Goal: Book appointment/travel/reservation

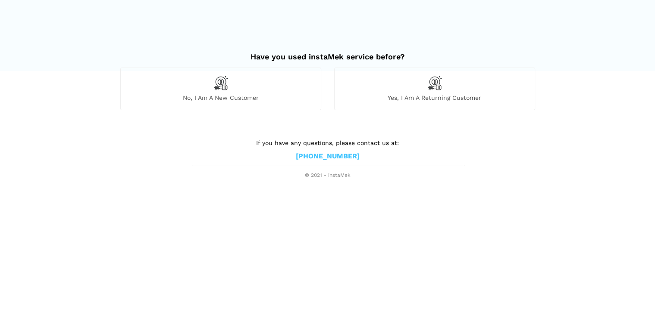
click at [224, 89] on img at bounding box center [220, 83] width 15 height 15
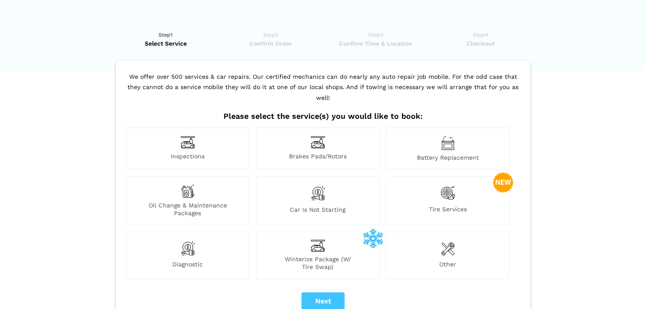
click at [449, 189] on img at bounding box center [448, 193] width 15 height 18
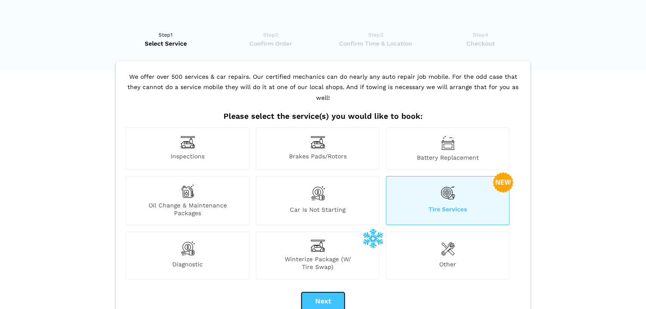
click at [325, 293] on button "Next" at bounding box center [323, 302] width 43 height 18
checkbox input "true"
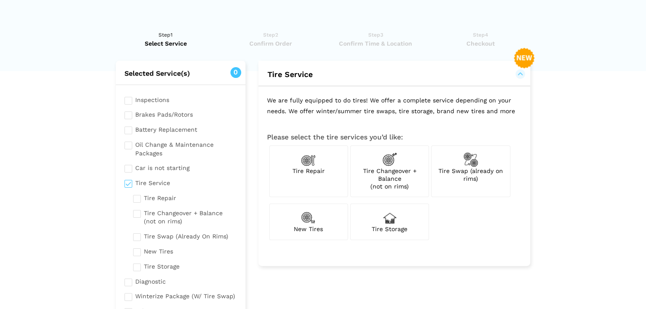
click at [474, 161] on img at bounding box center [471, 160] width 15 height 15
checkbox input "true"
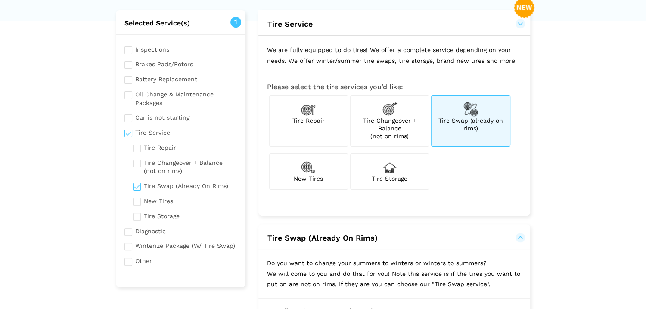
scroll to position [92, 0]
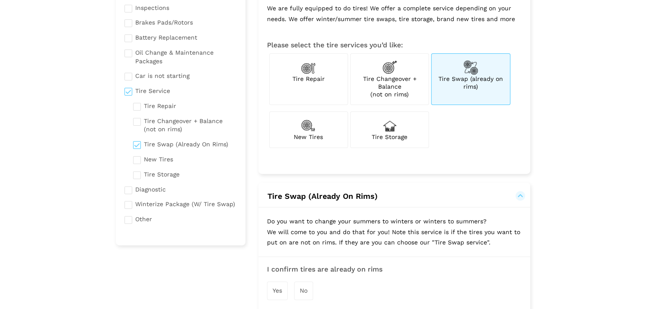
click at [276, 293] on span "Yes" at bounding box center [277, 290] width 9 height 7
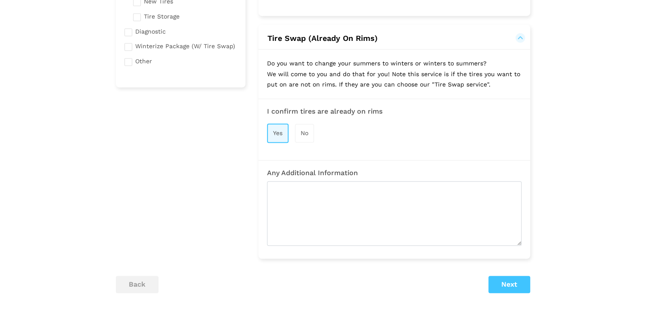
scroll to position [277, 0]
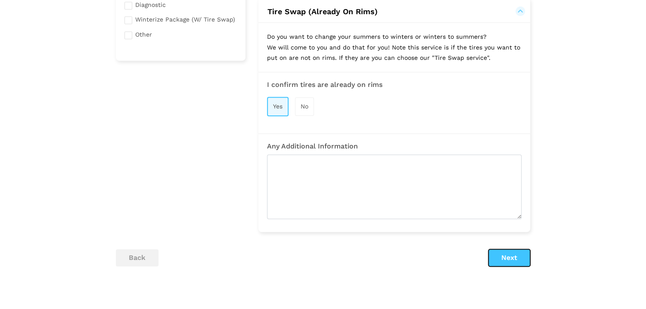
click at [500, 260] on button "Next" at bounding box center [510, 257] width 42 height 17
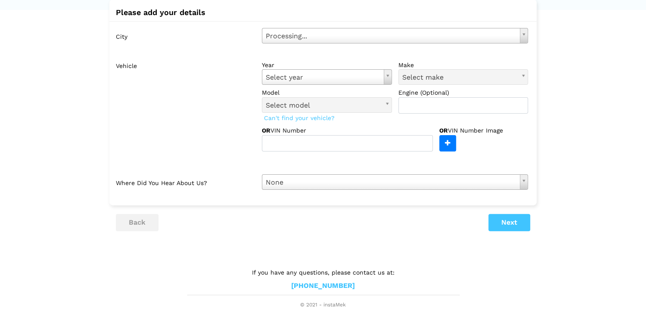
scroll to position [61, 0]
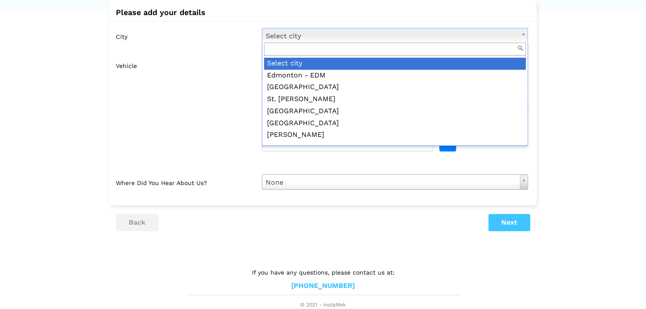
click at [525, 34] on body "Have you used instaMek service before? No, I am a new customer Yes, I am a retu…" at bounding box center [323, 124] width 646 height 371
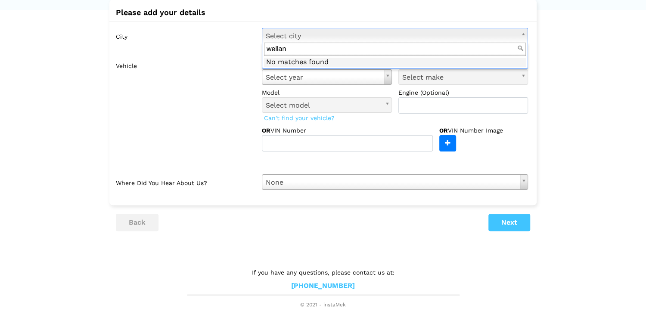
type input "welland"
click at [135, 33] on body "Have you used instaMek service before? No, I am a new customer Yes, I am a retu…" at bounding box center [323, 124] width 646 height 371
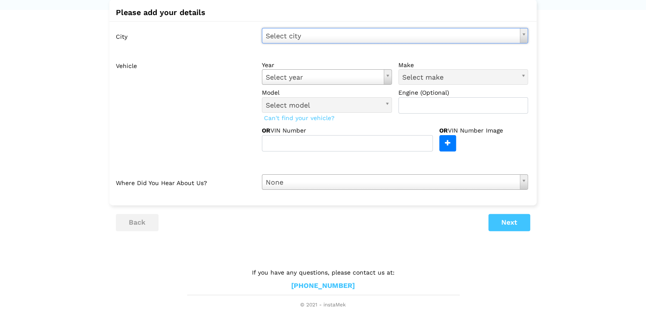
click at [525, 34] on body "Have you used instaMek service before? No, I am a new customer Yes, I am a retu…" at bounding box center [323, 124] width 646 height 371
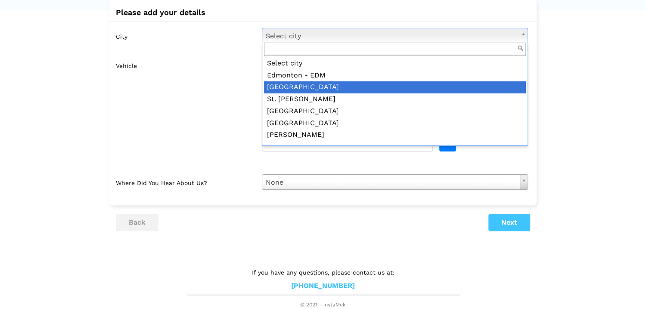
scroll to position [0, 0]
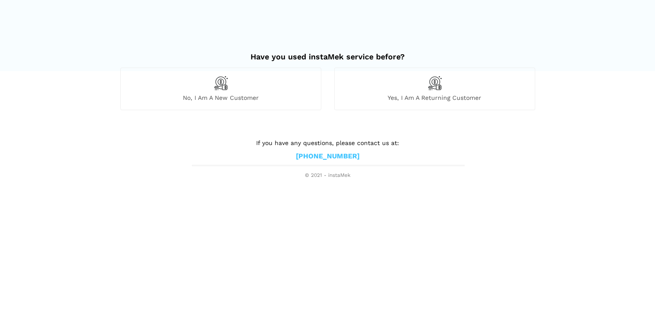
click at [224, 88] on img at bounding box center [220, 83] width 15 height 15
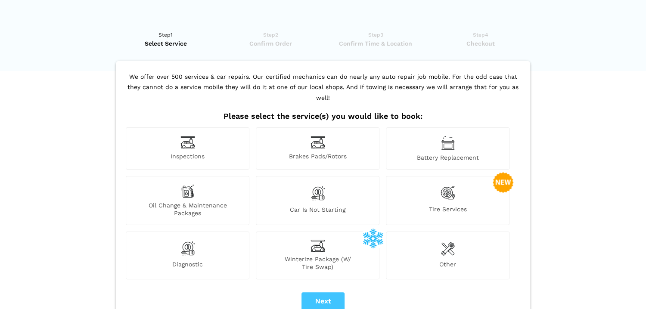
click at [447, 184] on img at bounding box center [448, 193] width 15 height 18
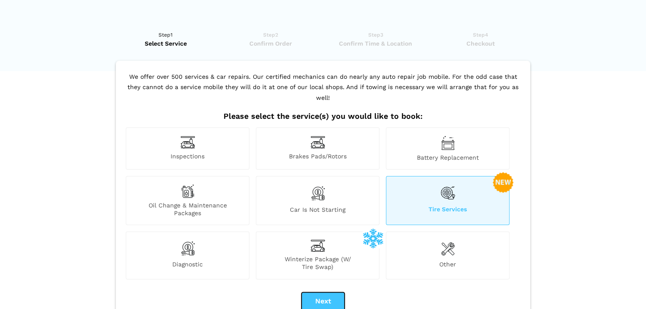
click at [324, 293] on button "Next" at bounding box center [323, 302] width 43 height 18
checkbox input "true"
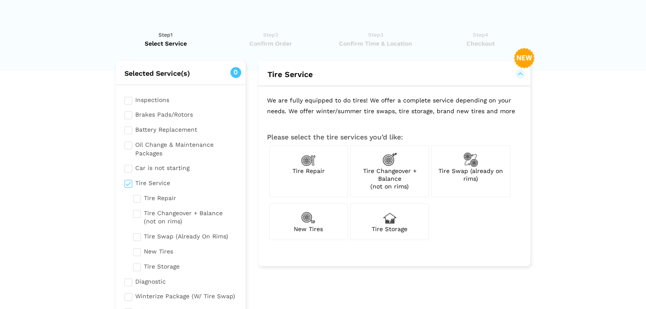
click at [474, 165] on img at bounding box center [471, 160] width 15 height 15
checkbox input "true"
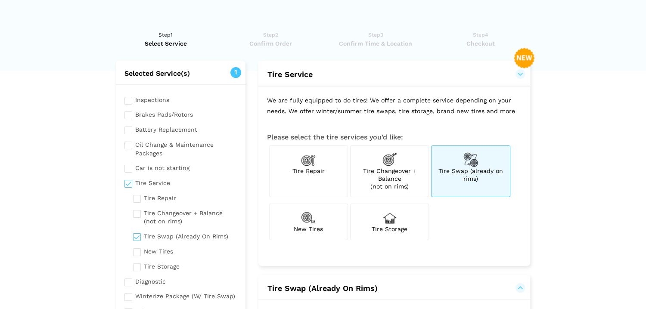
scroll to position [184, 0]
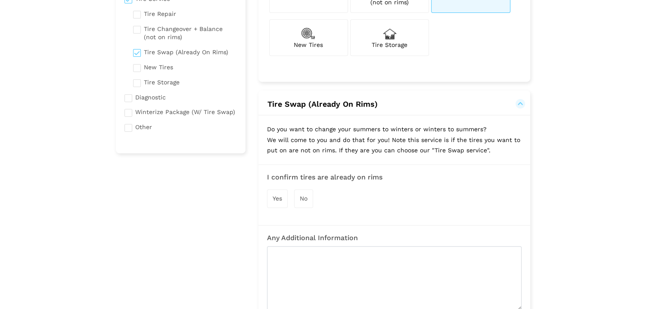
click at [279, 200] on span "Yes" at bounding box center [277, 198] width 9 height 7
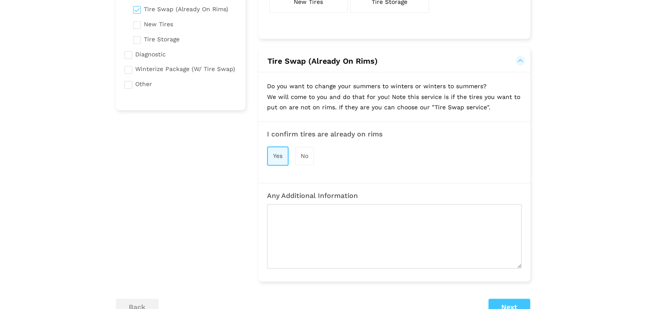
scroll to position [323, 0]
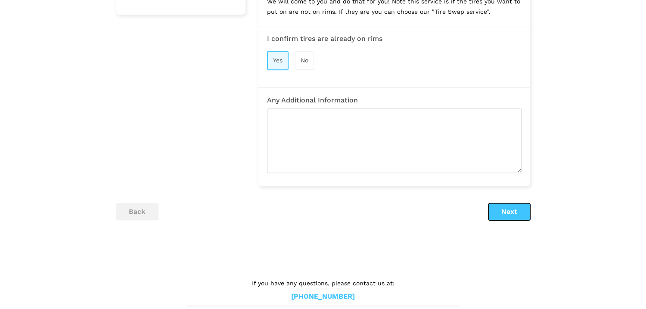
click at [511, 209] on button "Next" at bounding box center [510, 211] width 42 height 17
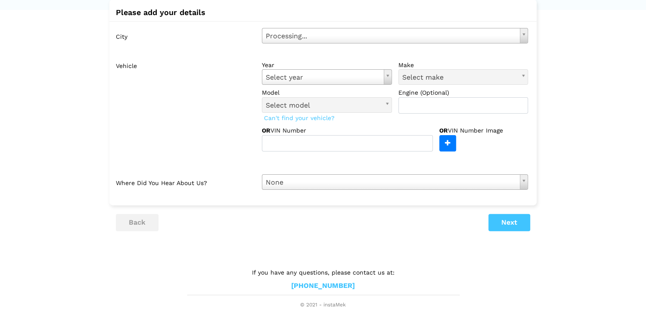
scroll to position [61, 0]
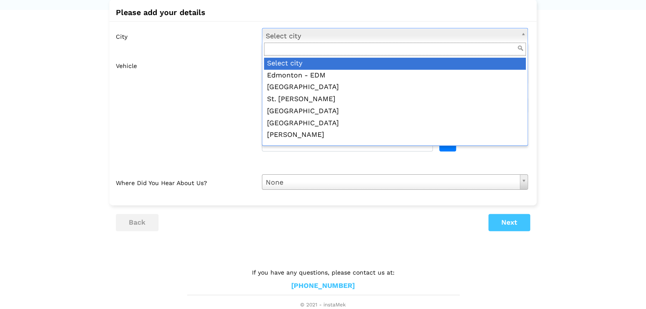
click at [524, 33] on body "Have you used instaMek service before? No, I am a new customer Yes, I am a retu…" at bounding box center [323, 124] width 646 height 371
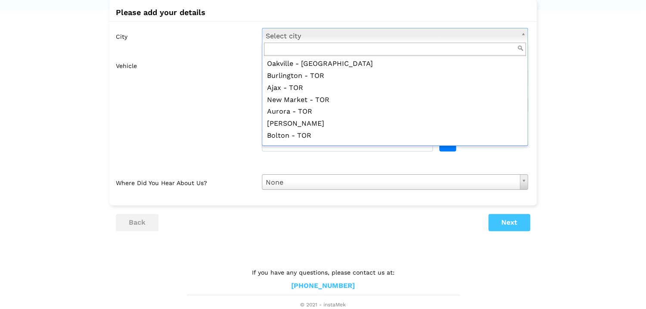
scroll to position [1195, 0]
